Goal: Task Accomplishment & Management: Manage account settings

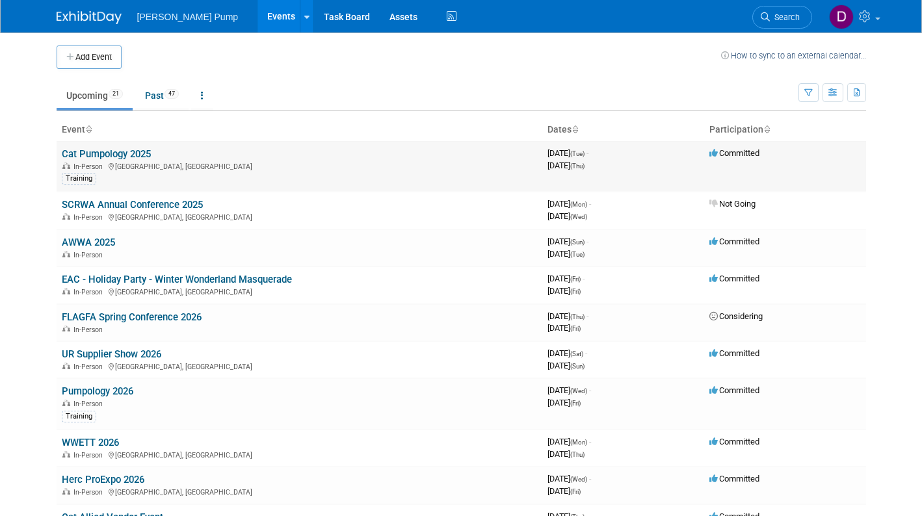
click at [135, 144] on td "Cat Pumpology 2025 In-Person Daytona Beach, FL Training" at bounding box center [300, 166] width 486 height 51
click at [135, 145] on td "Cat Pumpology 2025 In-Person Daytona Beach, FL Training" at bounding box center [300, 166] width 486 height 51
drag, startPoint x: 135, startPoint y: 145, endPoint x: 117, endPoint y: 183, distance: 41.9
click at [117, 183] on div "Training" at bounding box center [299, 178] width 475 height 14
click at [86, 146] on td "Cat Pumpology 2025 In-Person Daytona Beach, FL Training" at bounding box center [300, 166] width 486 height 51
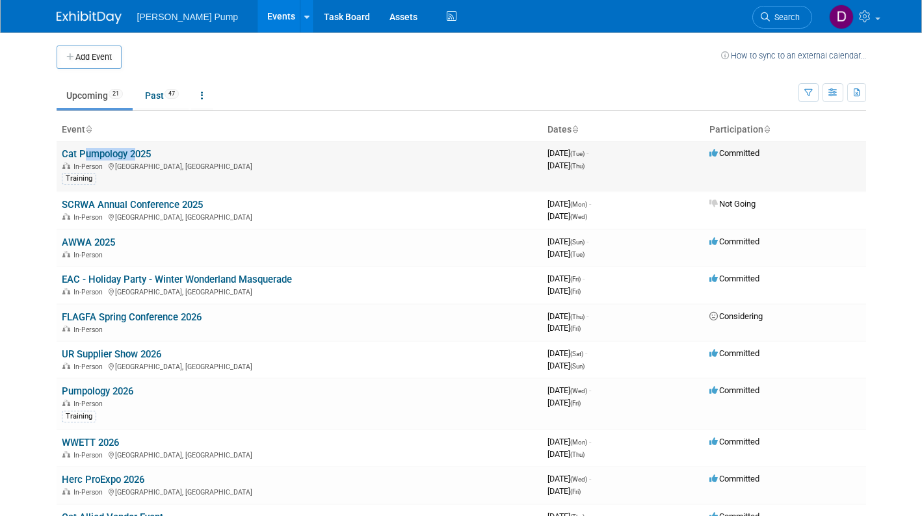
click at [86, 146] on td "Cat Pumpology 2025 In-Person Daytona Beach, FL Training" at bounding box center [300, 166] width 486 height 51
drag, startPoint x: 86, startPoint y: 146, endPoint x: 101, endPoint y: 207, distance: 62.9
click at [101, 207] on link "SCRWA Annual Conference 2025" at bounding box center [132, 205] width 141 height 12
click at [85, 156] on link "Cat Pumpology 2025" at bounding box center [106, 154] width 89 height 12
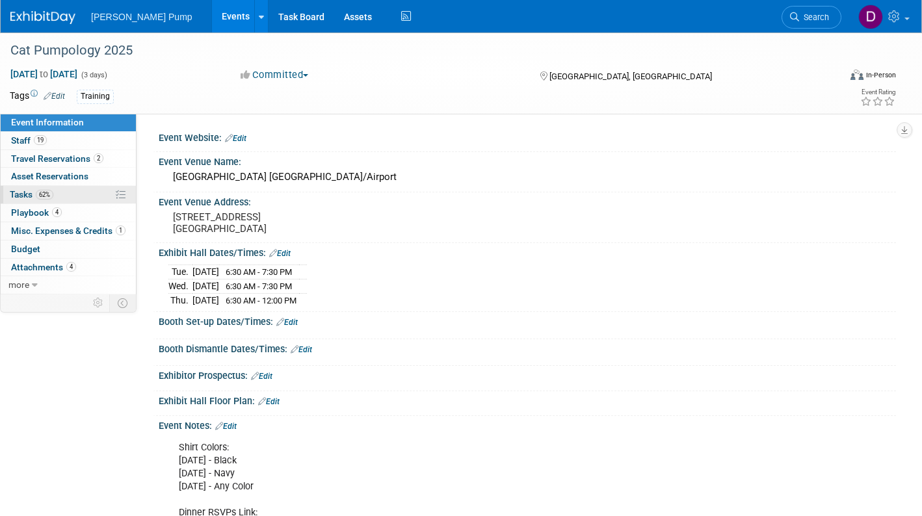
click at [13, 193] on span "Tasks 62%" at bounding box center [32, 194] width 44 height 10
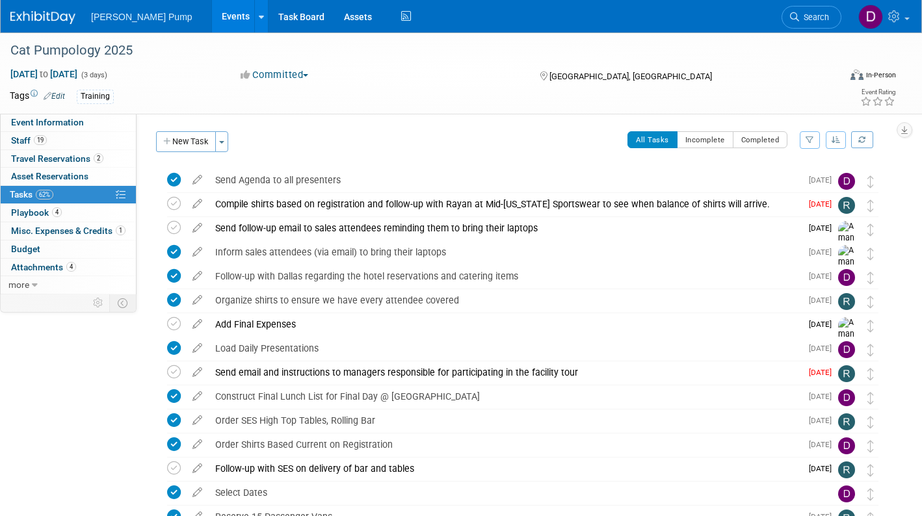
click at [808, 141] on icon "button" at bounding box center [810, 140] width 8 height 8
click at [802, 179] on select "-- Select Assignee -- All unassigned tasks Assigned to me [PERSON_NAME] [PERSON…" at bounding box center [755, 181] width 107 height 18
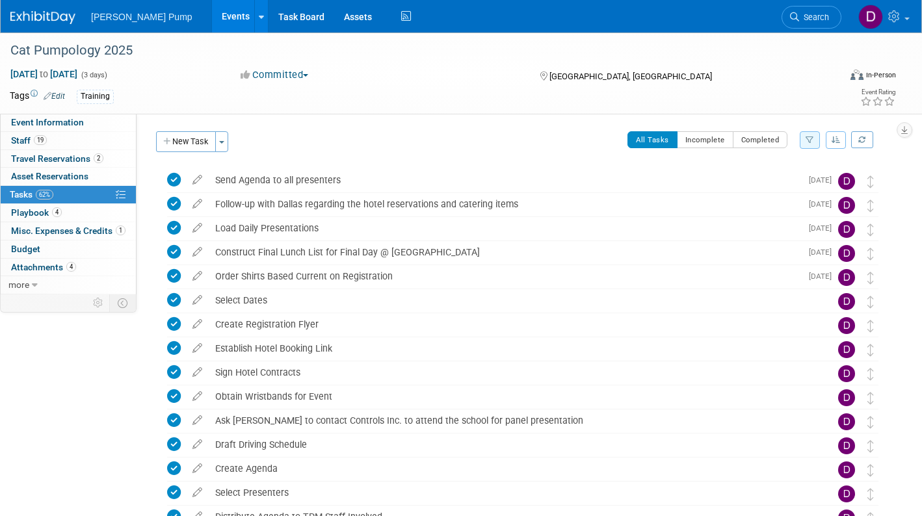
click at [809, 143] on icon "button" at bounding box center [810, 140] width 8 height 8
click at [803, 181] on select "-- Select Assignee -- All unassigned tasks Assigned to me [PERSON_NAME] [PERSON…" at bounding box center [755, 181] width 107 height 18
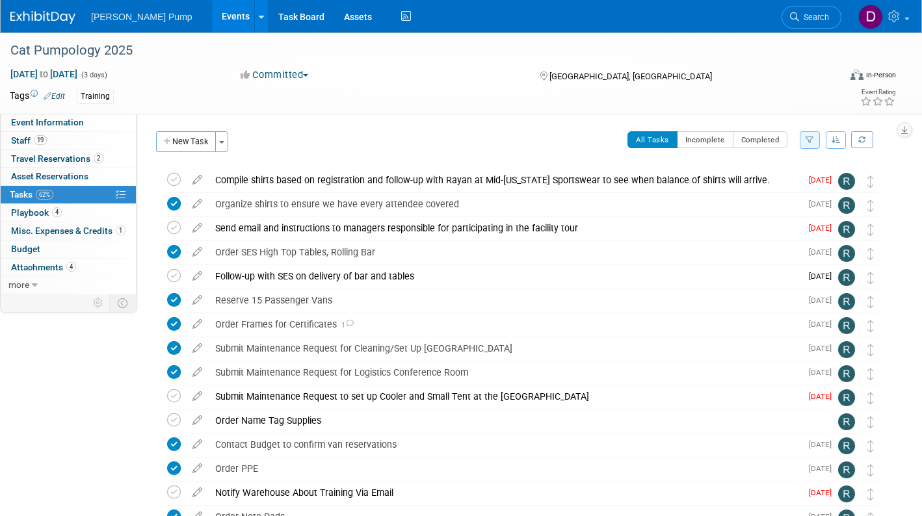
click at [808, 142] on icon "button" at bounding box center [810, 140] width 8 height 8
click at [804, 180] on select "-- Select Assignee -- All unassigned tasks Assigned to me [PERSON_NAME] [PERSON…" at bounding box center [755, 181] width 107 height 18
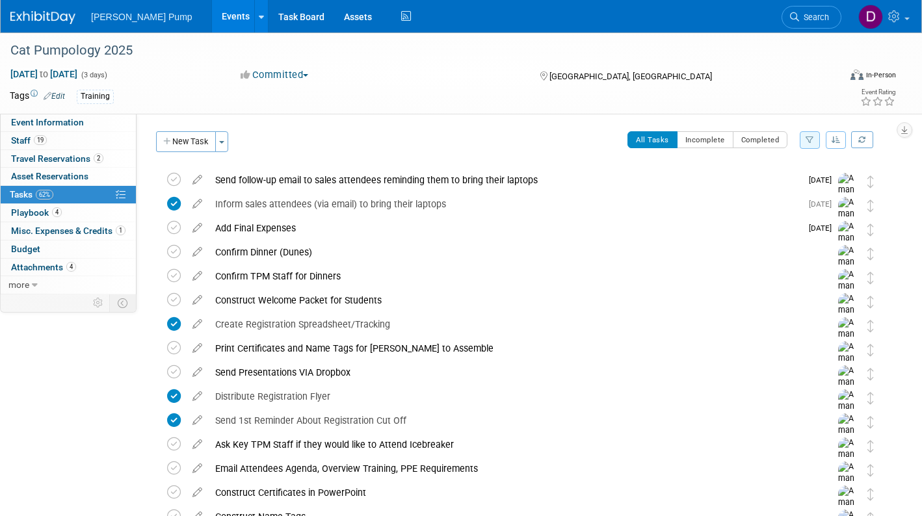
click at [812, 139] on icon "button" at bounding box center [810, 140] width 8 height 8
click at [804, 183] on select "-- Select Assignee -- All unassigned tasks Assigned to me [PERSON_NAME] [PERSON…" at bounding box center [755, 181] width 107 height 18
click at [804, 181] on select "-- Select Assignee -- All unassigned tasks Assigned to me [PERSON_NAME] [PERSON…" at bounding box center [755, 181] width 107 height 18
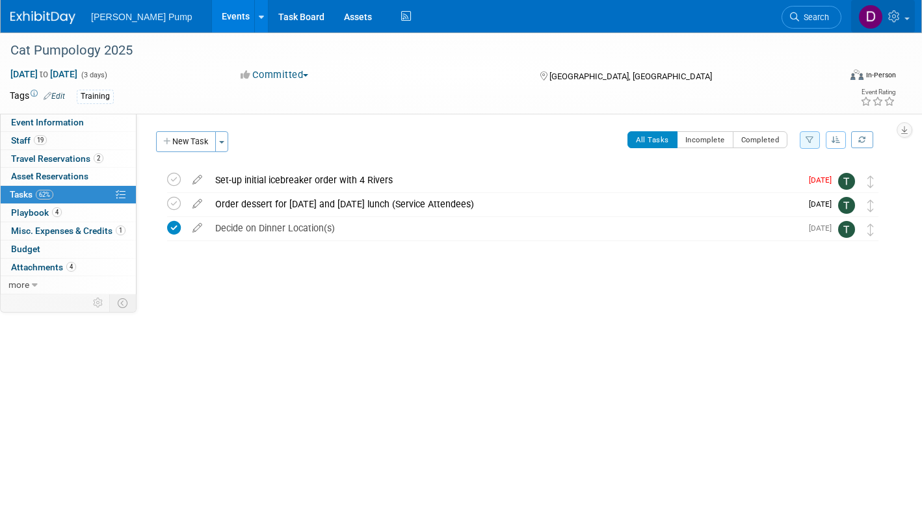
click at [907, 20] on link at bounding box center [883, 16] width 64 height 33
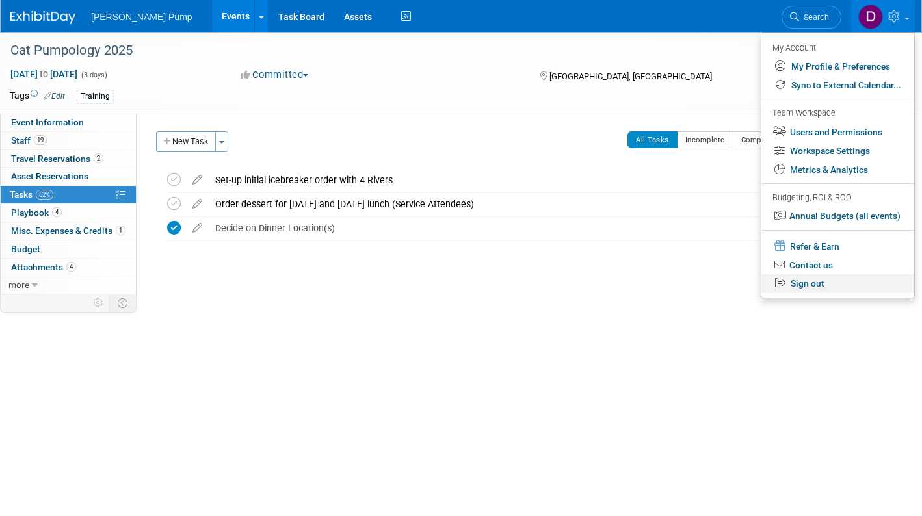
click at [822, 287] on link "Sign out" at bounding box center [838, 283] width 153 height 19
